Goal: Navigation & Orientation: Find specific page/section

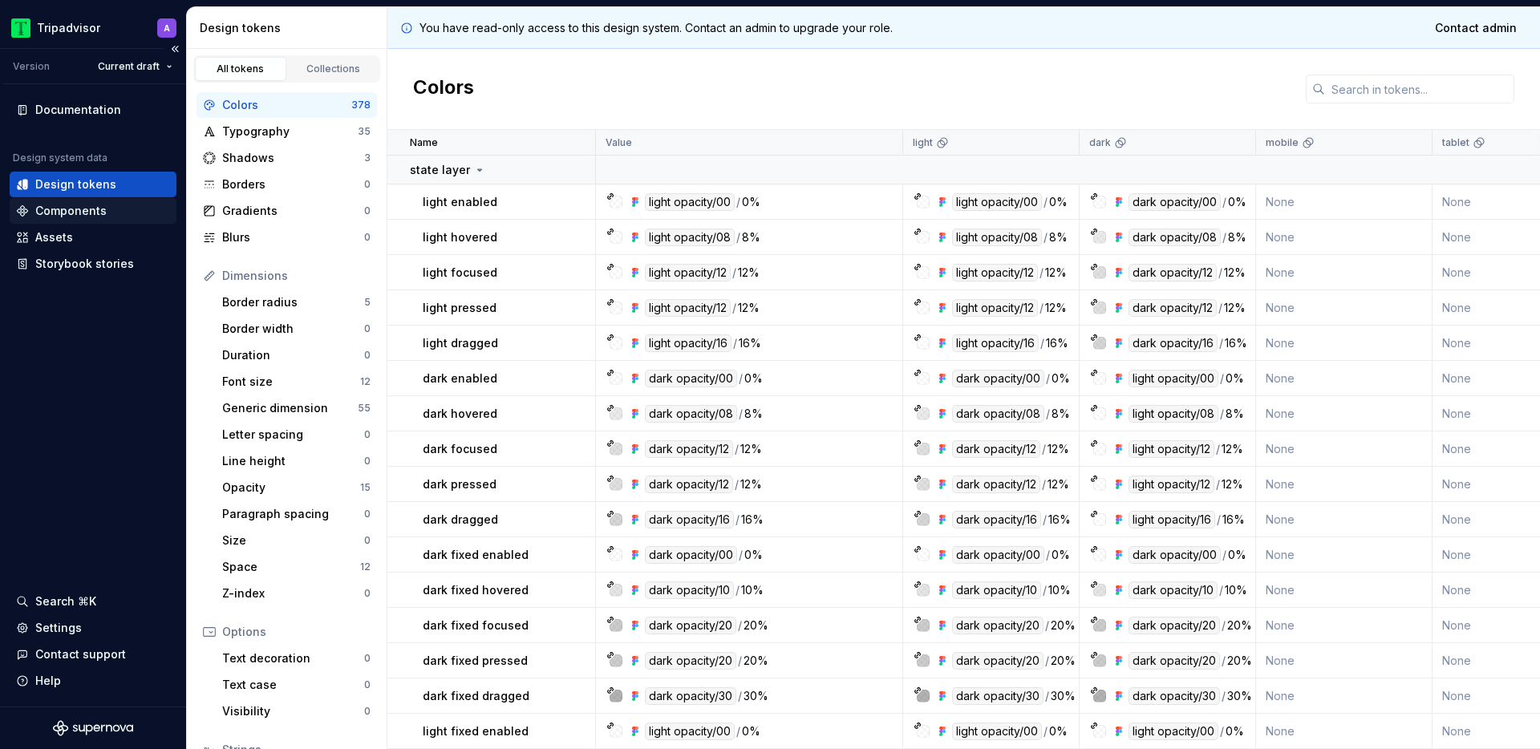
click at [101, 213] on div "Components" at bounding box center [70, 211] width 71 height 16
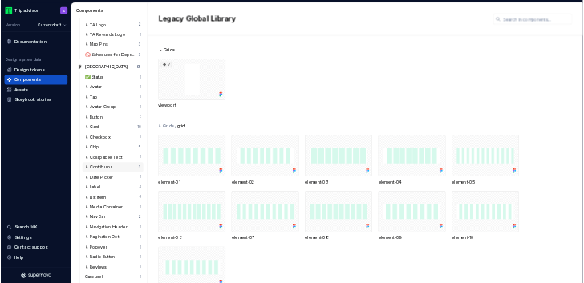
scroll to position [468, 0]
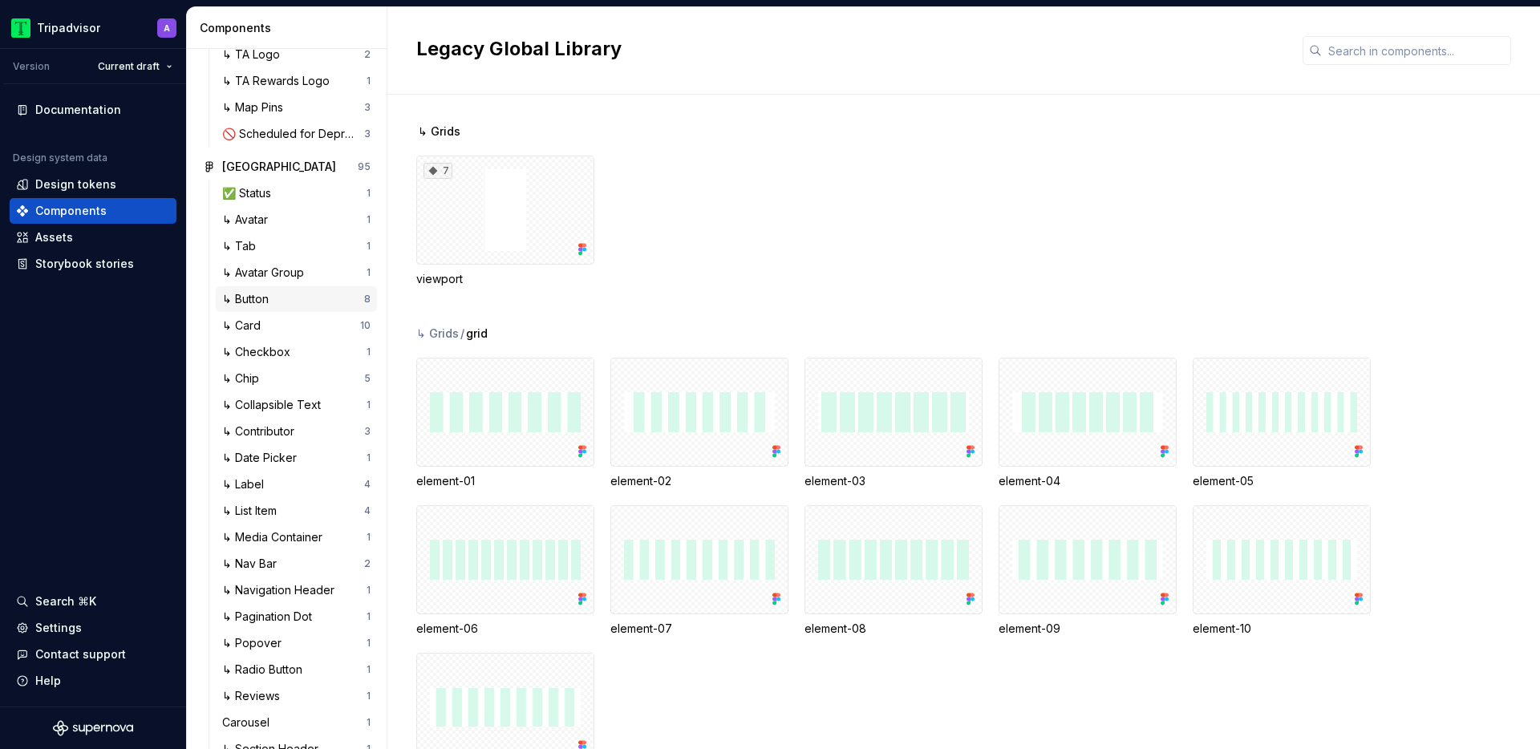
click at [260, 307] on div "↳ Button" at bounding box center [248, 299] width 53 height 16
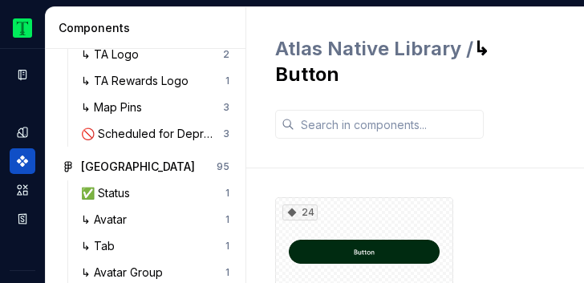
click at [537, 75] on div "Atlas Native Library / ↳ Button" at bounding box center [415, 87] width 280 height 103
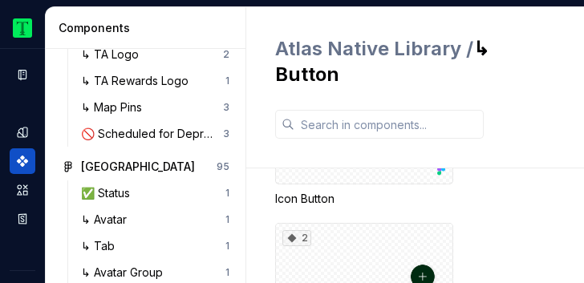
scroll to position [698, 0]
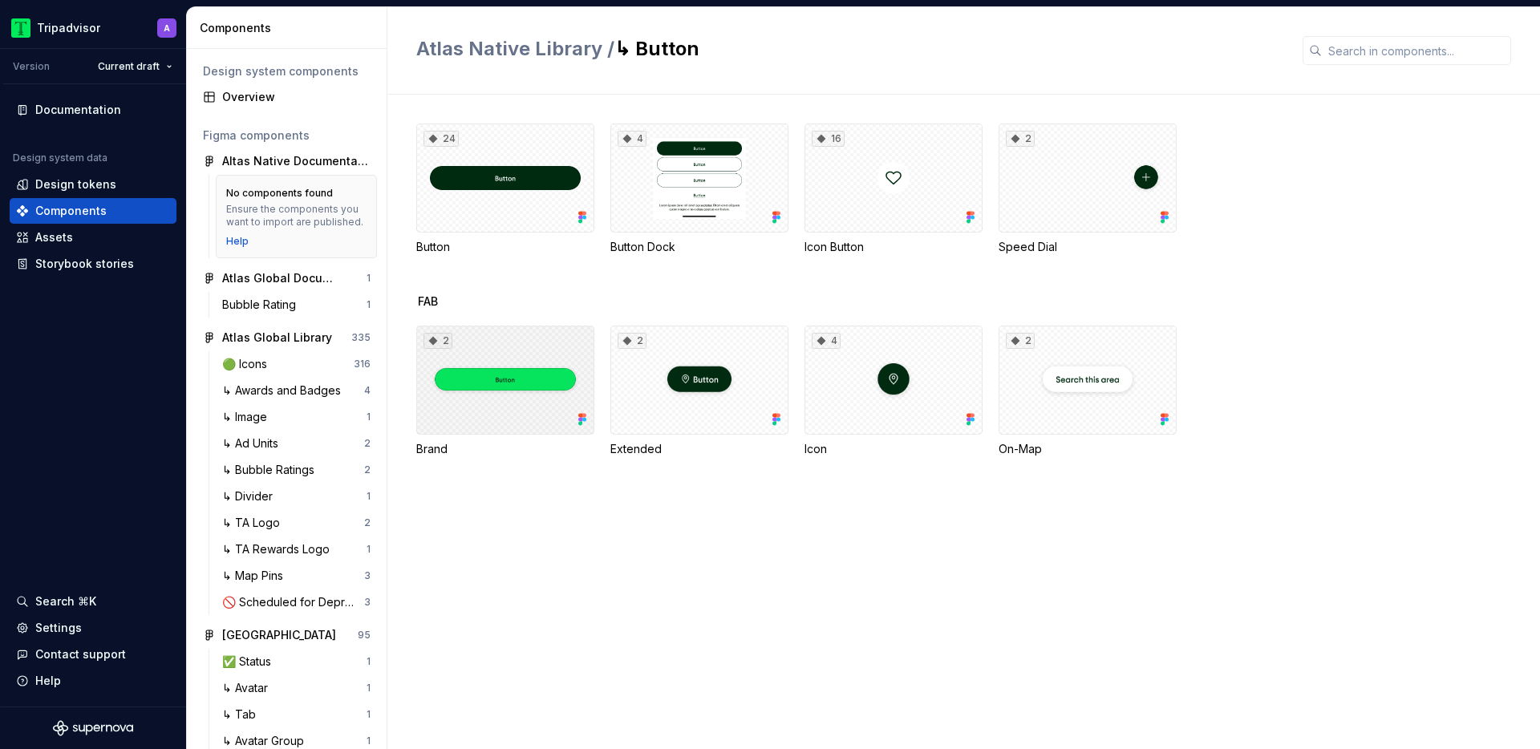
click at [510, 282] on div "2" at bounding box center [505, 380] width 178 height 109
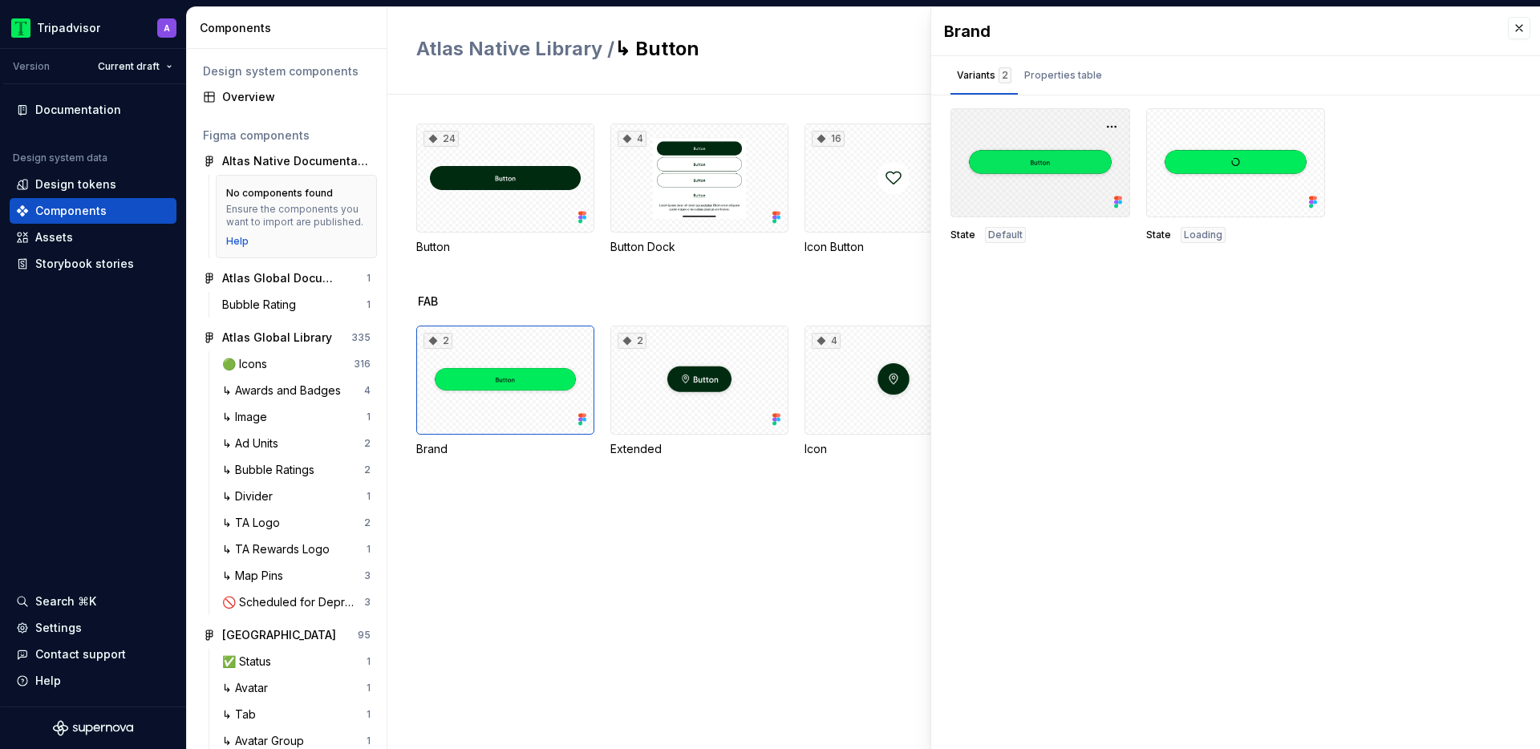
click at [583, 120] on div at bounding box center [1040, 162] width 180 height 109
click at [583, 129] on div at bounding box center [1111, 127] width 22 height 22
click at [583, 127] on button "button" at bounding box center [1111, 127] width 22 height 22
click at [583, 156] on div "Open in [GEOGRAPHIC_DATA]" at bounding box center [1060, 174] width 104 height 48
